Goal: Information Seeking & Learning: Compare options

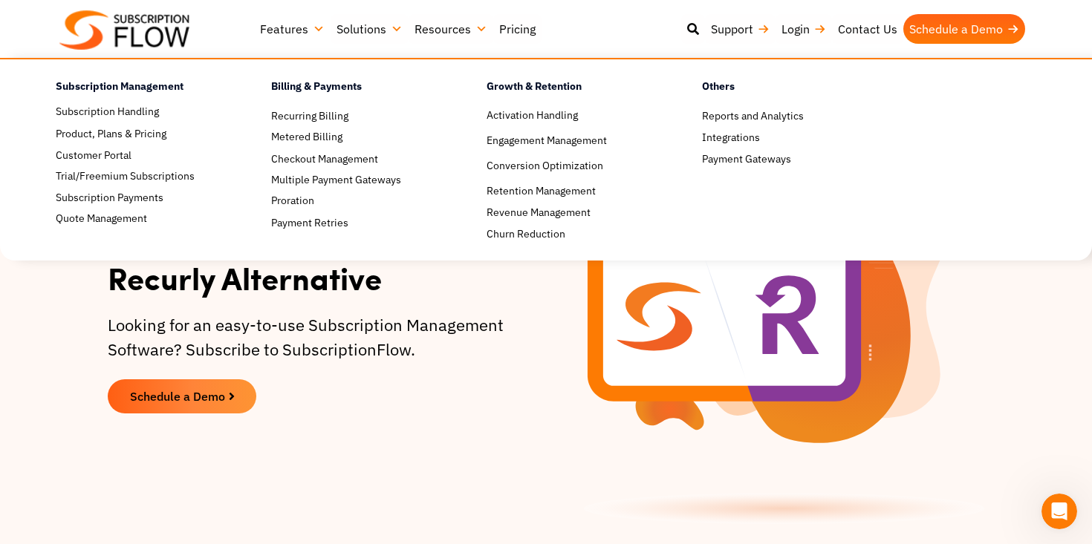
click at [297, 477] on div "Recurly Alternative Looking for an easy-to-use Subscription Management Software…" at bounding box center [323, 336] width 446 height 420
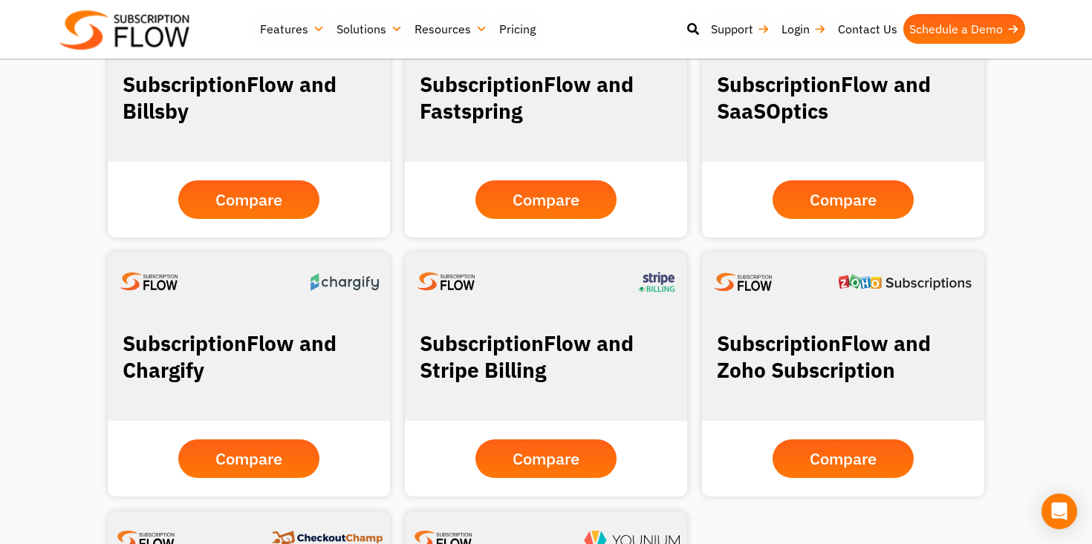
scroll to position [1328, 0]
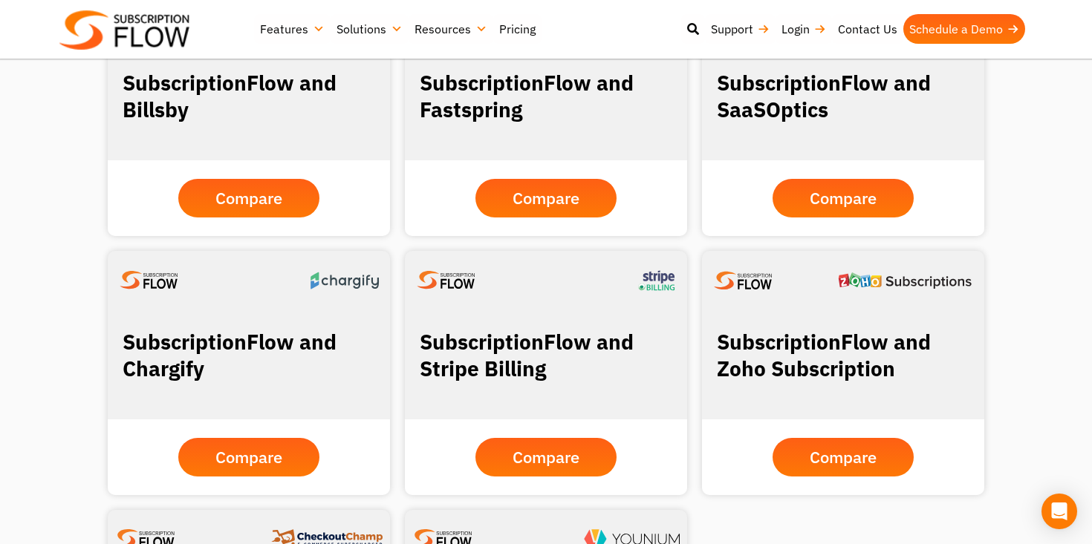
click at [693, 239] on div "SubscriptionFlow and Fastspring Compare" at bounding box center [545, 114] width 297 height 259
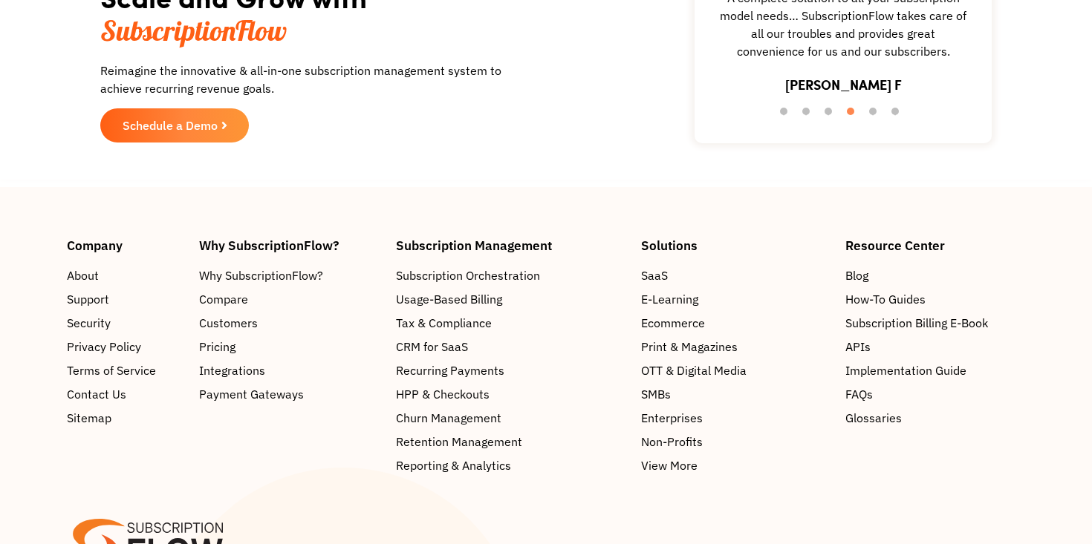
scroll to position [2531, 0]
